Goal: Task Accomplishment & Management: Use online tool/utility

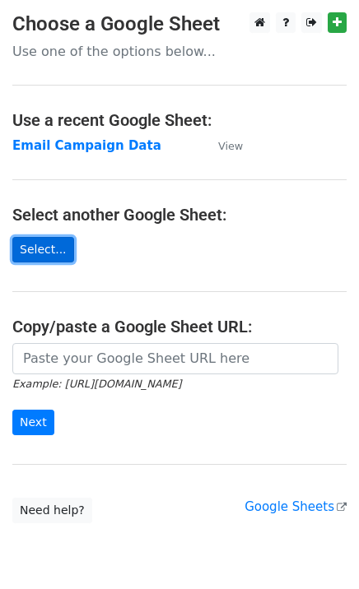
click at [40, 255] on link "Select..." at bounding box center [43, 250] width 62 height 26
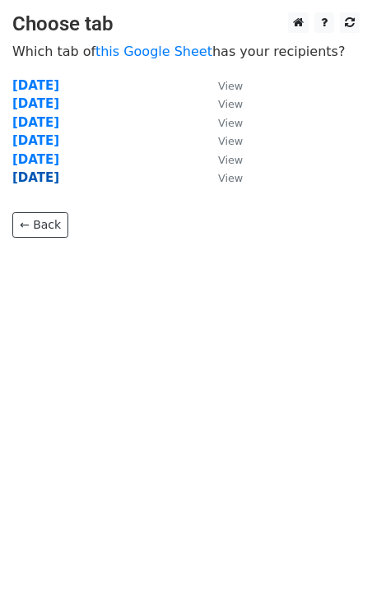
click at [44, 178] on strong "[DATE]" at bounding box center [35, 177] width 47 height 15
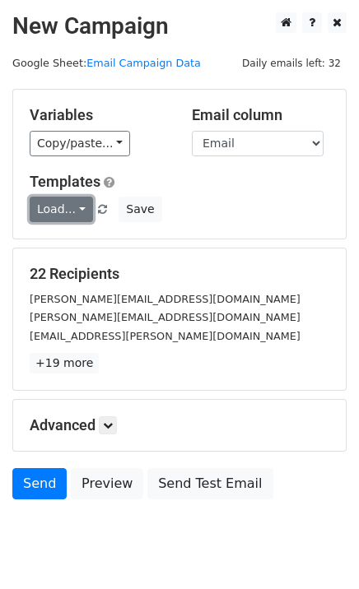
click at [76, 209] on link "Load..." at bounding box center [61, 210] width 63 height 26
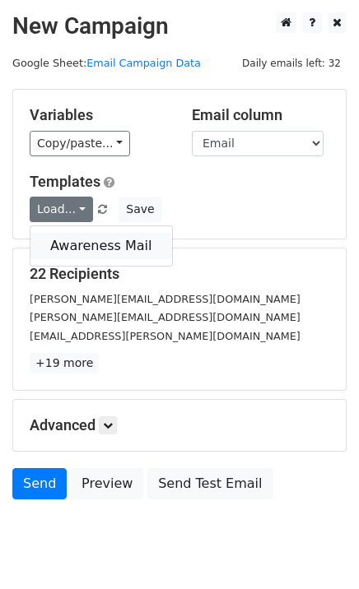
click at [76, 239] on link "Awareness Mail" at bounding box center [101, 246] width 142 height 26
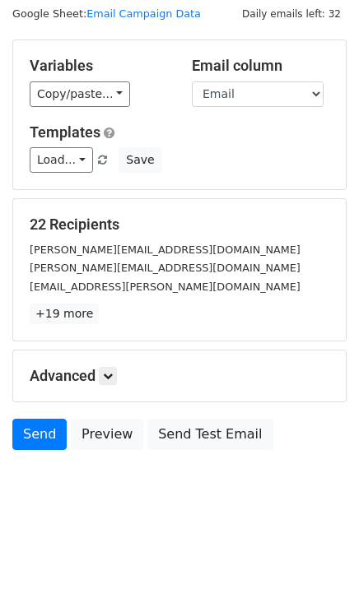
scroll to position [49, 0]
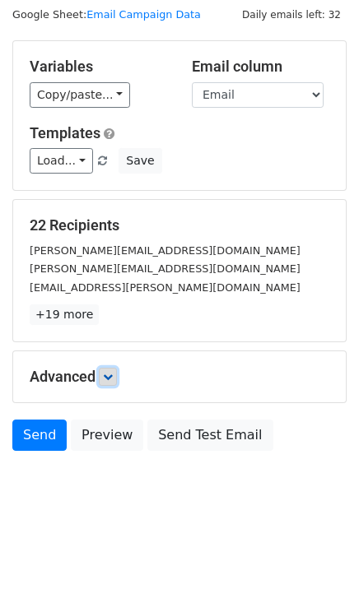
click at [105, 377] on link at bounding box center [108, 377] width 18 height 18
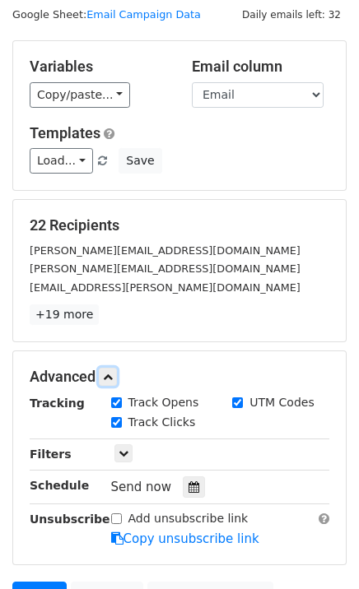
scroll to position [210, 0]
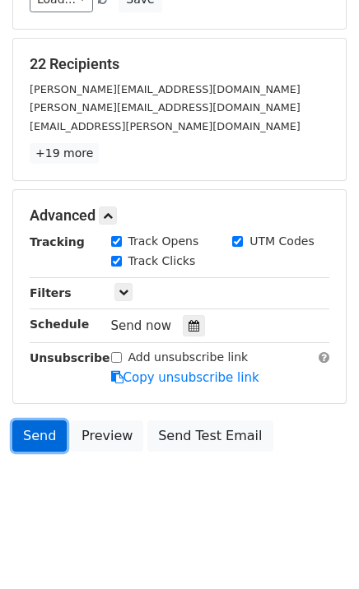
click at [39, 434] on link "Send" at bounding box center [39, 436] width 54 height 31
